Goal: Check status: Check status

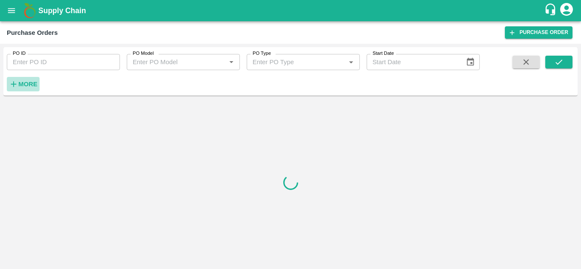
click at [24, 87] on strong "More" at bounding box center [27, 84] width 19 height 7
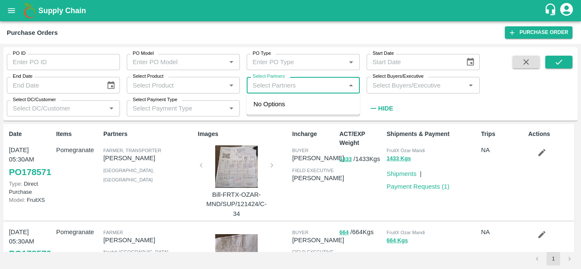
click at [282, 82] on input "Select Partners" at bounding box center [296, 84] width 94 height 11
paste input "[PERSON_NAME] [PERSON_NAME]"
type input "[PERSON_NAME] [PERSON_NAME]"
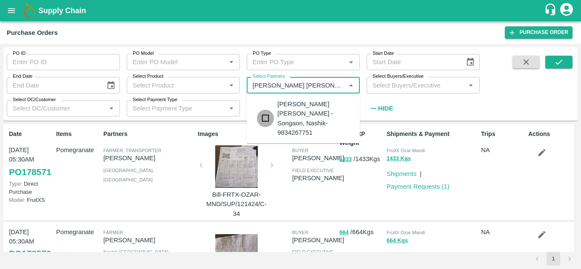
click at [263, 110] on input "checkbox" at bounding box center [265, 118] width 17 height 17
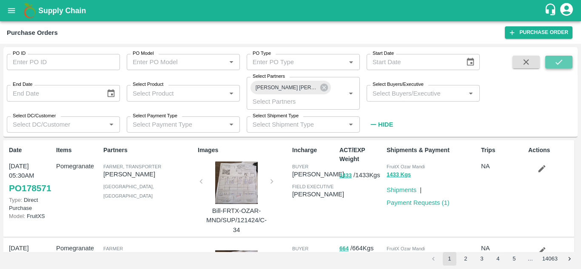
click at [547, 62] on button "submit" at bounding box center [558, 62] width 27 height 13
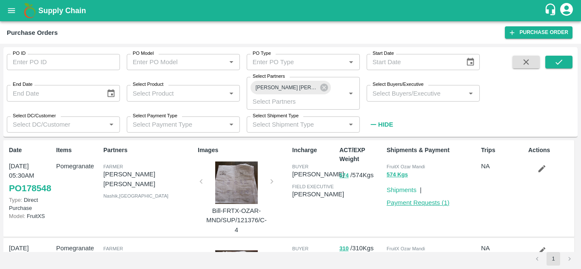
click at [403, 204] on link "Payment Requests ( 1 )" at bounding box center [417, 202] width 63 height 7
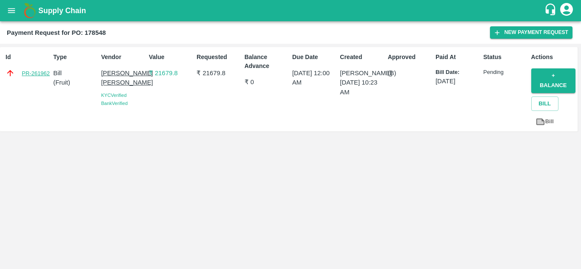
click at [41, 73] on link "PR-261962" at bounding box center [36, 73] width 28 height 8
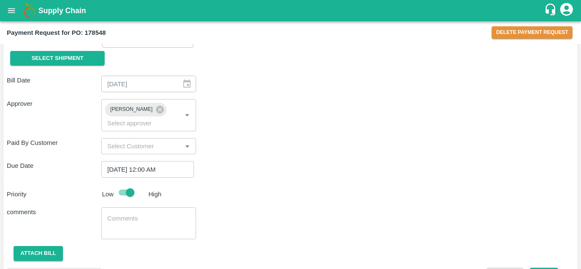
scroll to position [109, 0]
